Goal: Transaction & Acquisition: Book appointment/travel/reservation

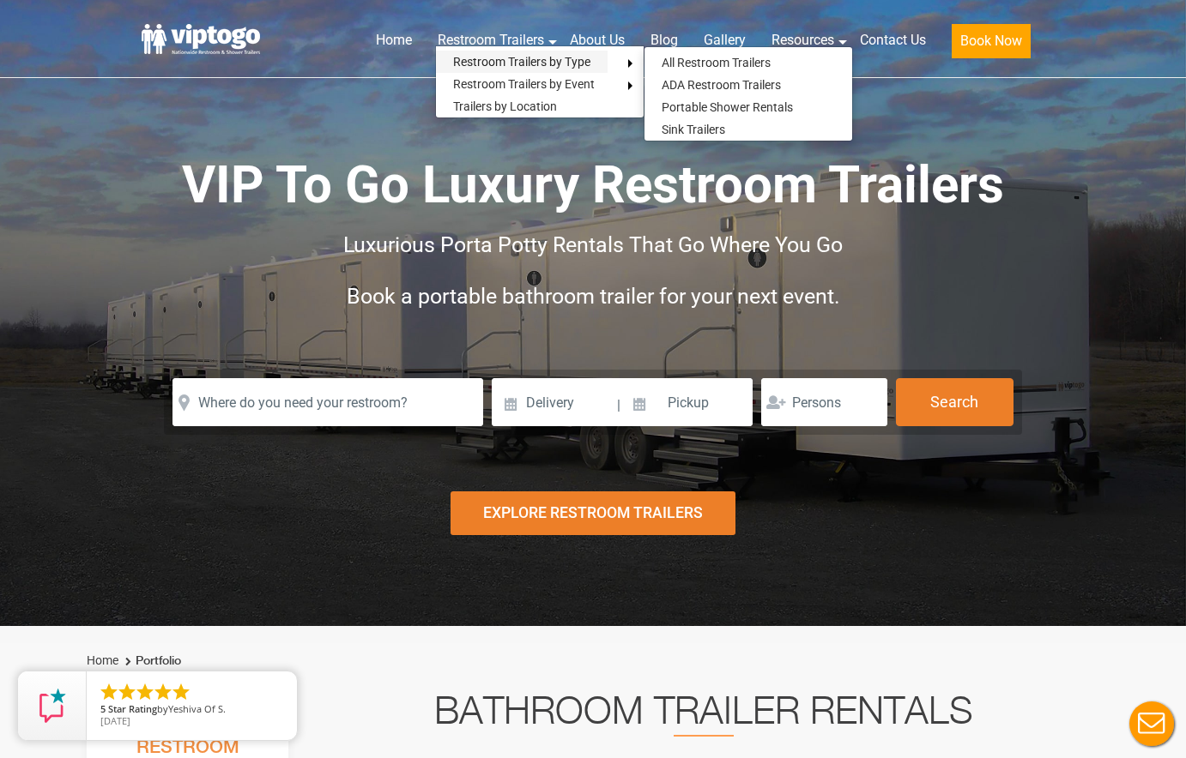
click at [467, 58] on link "Restroom Trailers by Type" at bounding box center [522, 62] width 172 height 22
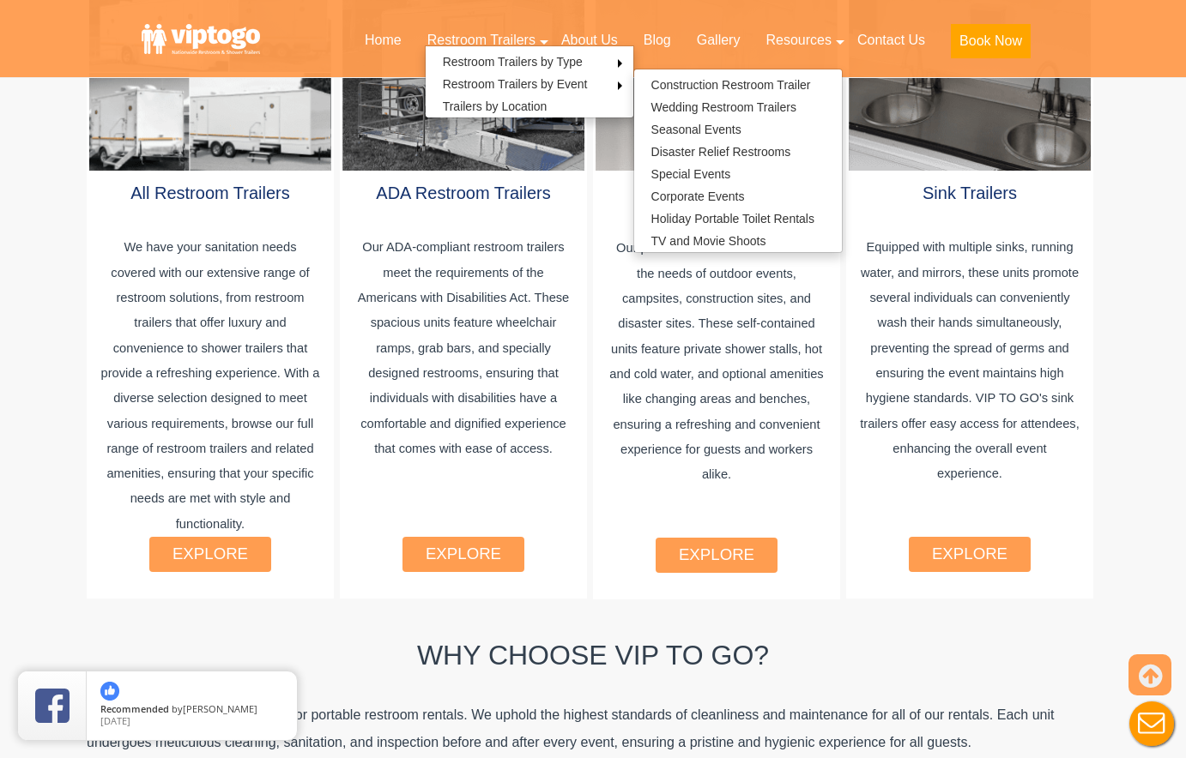
scroll to position [1093, 0]
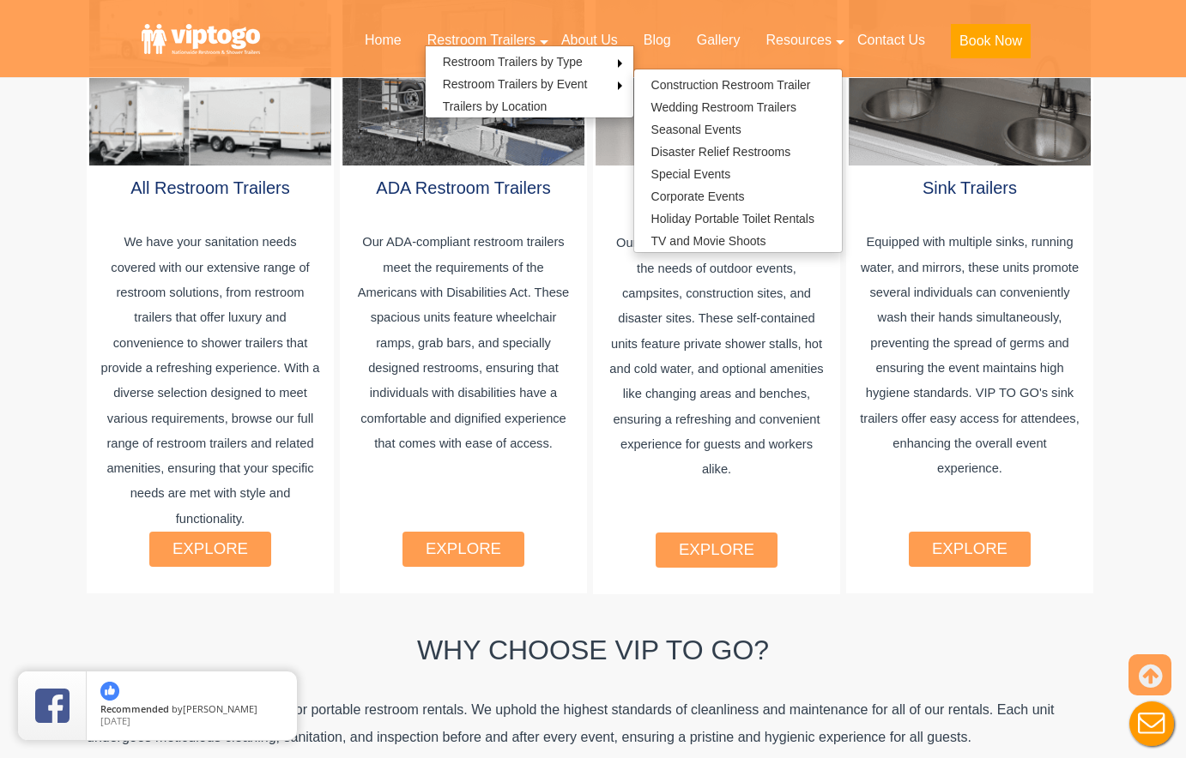
click at [222, 540] on link "explore" at bounding box center [210, 549] width 76 height 18
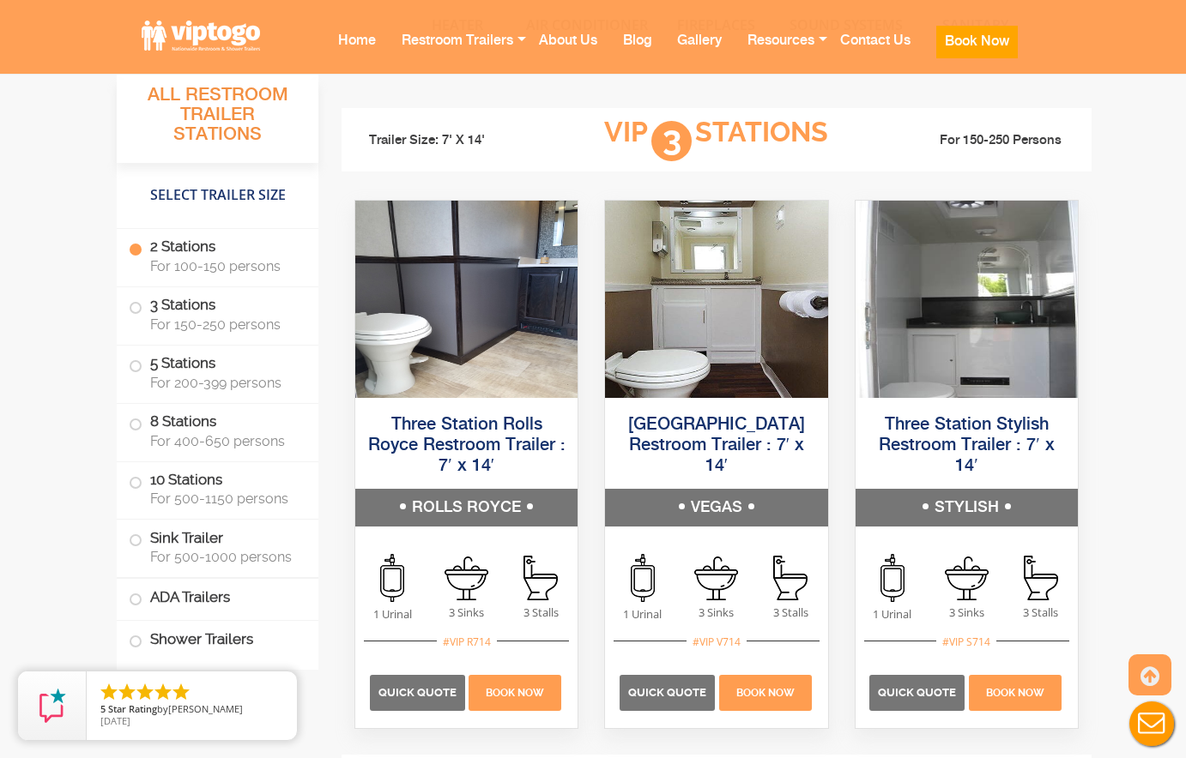
scroll to position [2246, 0]
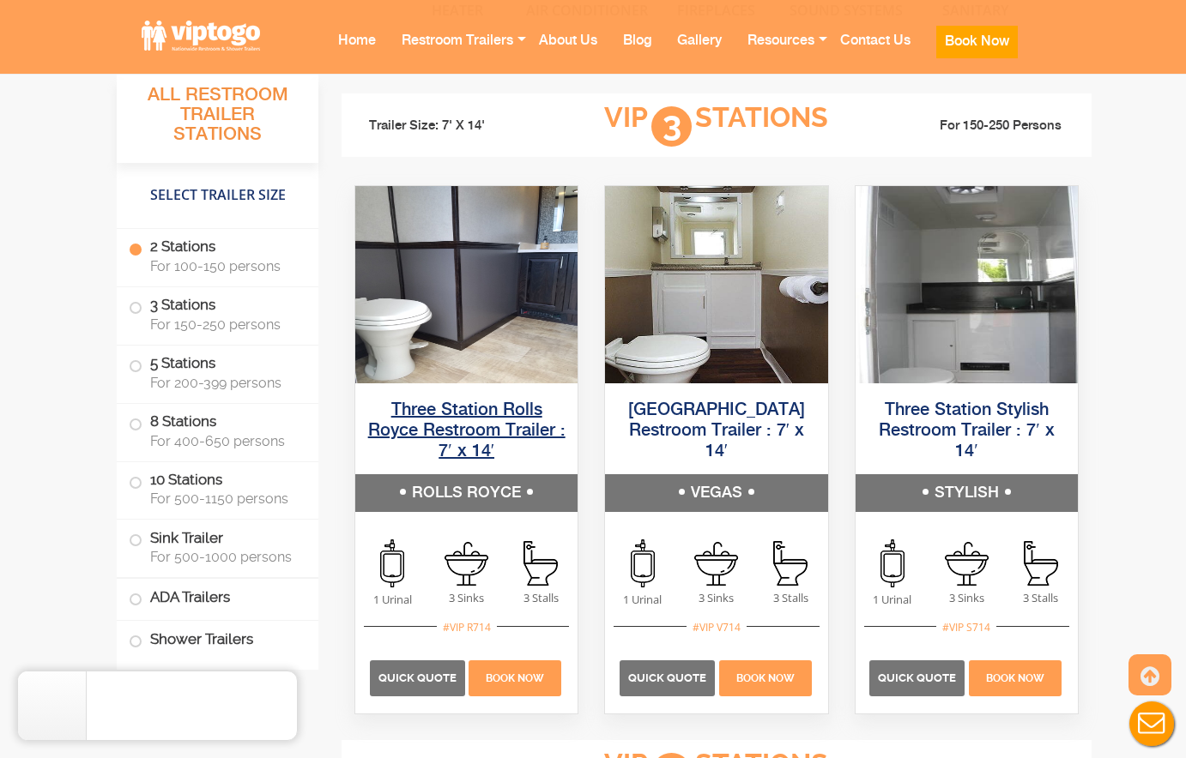
click at [492, 432] on link "Three Station Rolls Royce Restroom Trailer : 7′ x 14′" at bounding box center [466, 431] width 197 height 59
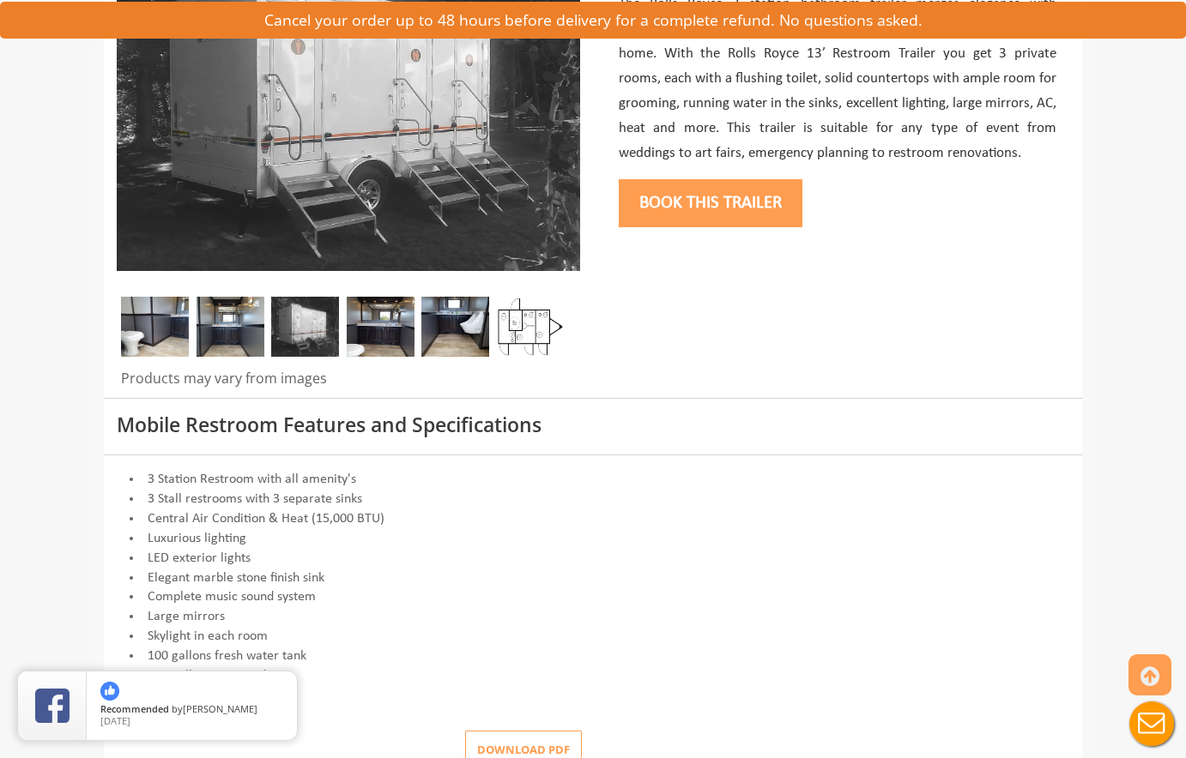
scroll to position [545, 0]
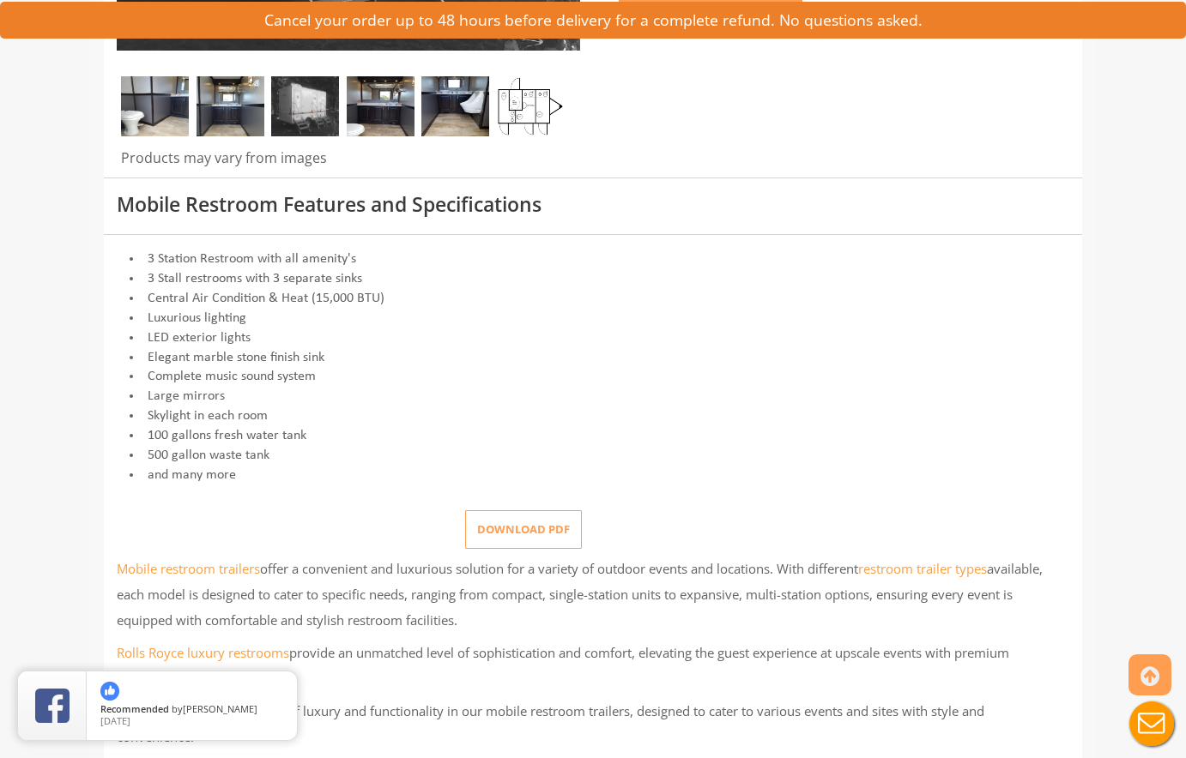
click at [523, 118] on img at bounding box center [530, 106] width 68 height 60
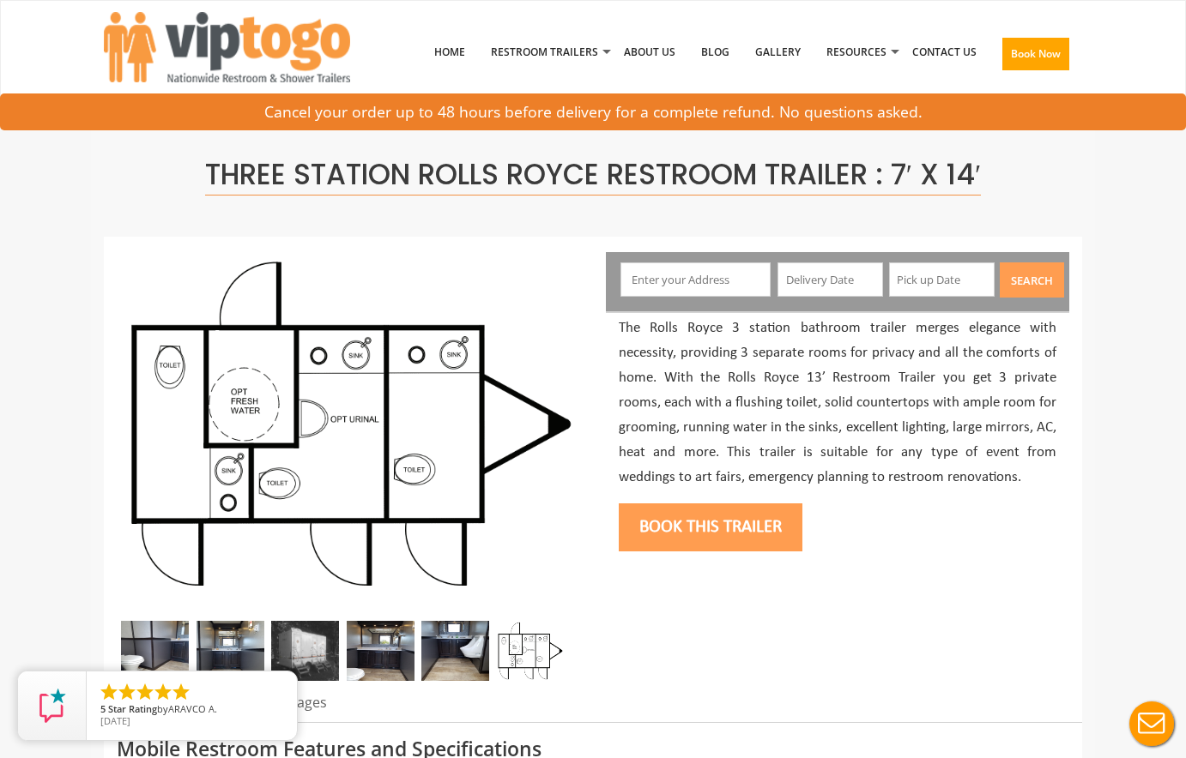
scroll to position [0, 0]
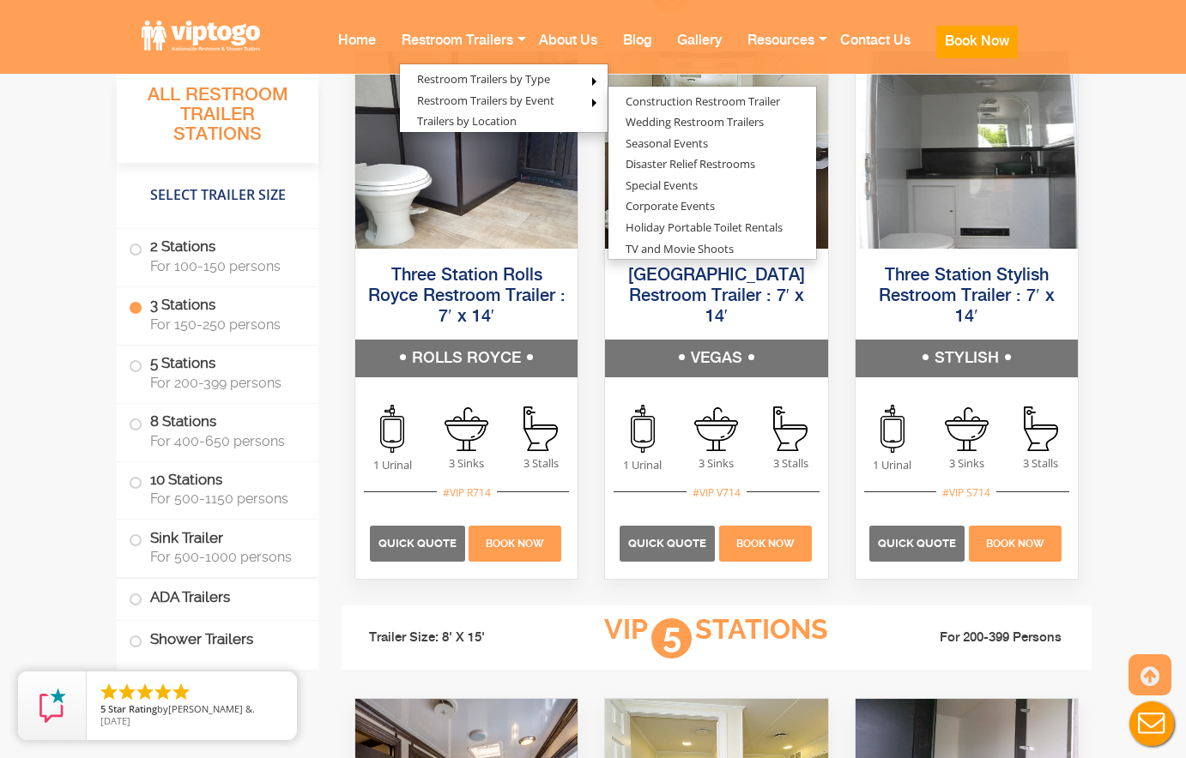
scroll to position [2376, 0]
